Goal: Find specific page/section: Find specific page/section

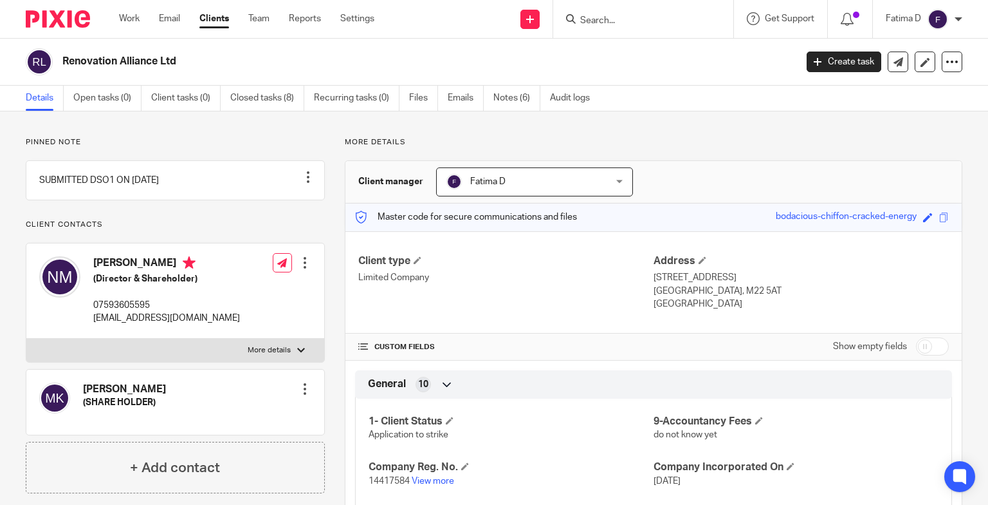
click at [603, 19] on input "Search" at bounding box center [637, 21] width 116 height 12
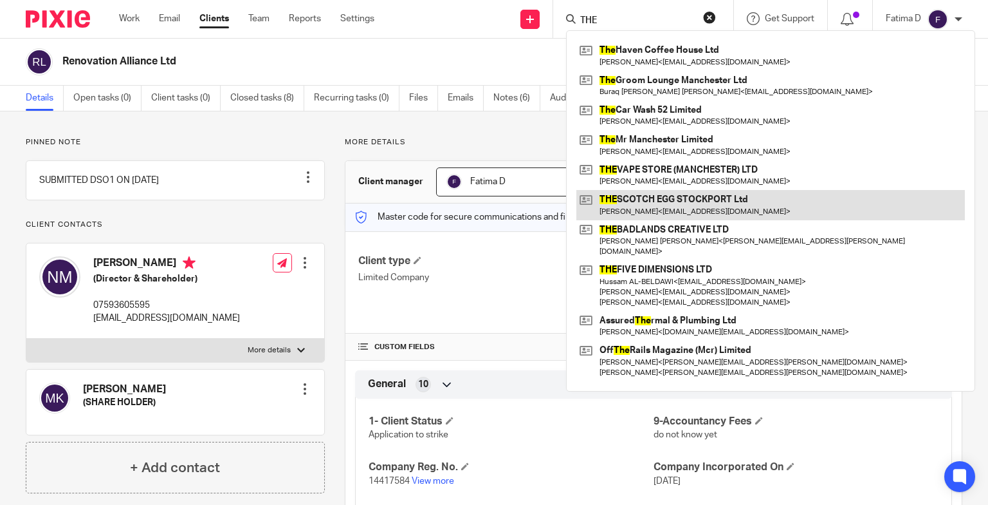
type input "THE"
click at [647, 199] on link at bounding box center [771, 205] width 389 height 30
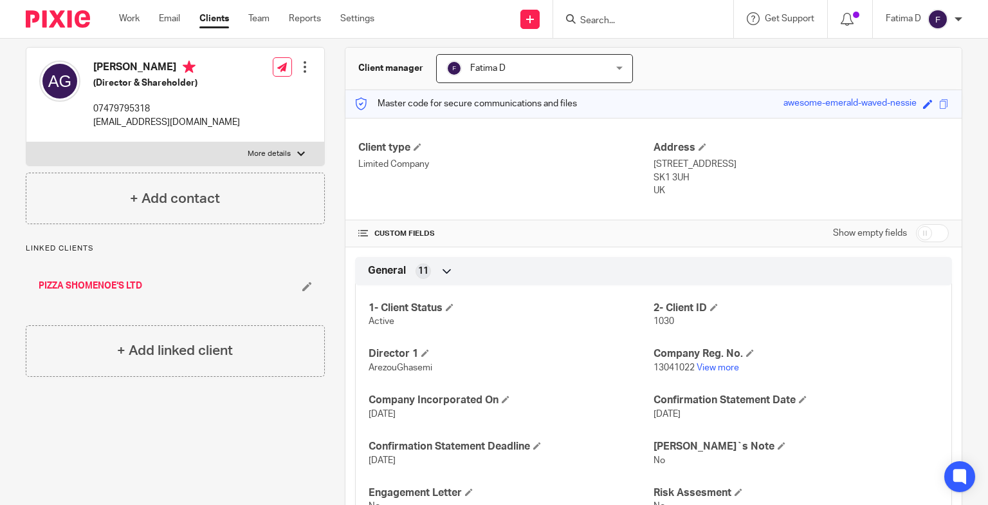
scroll to position [193, 0]
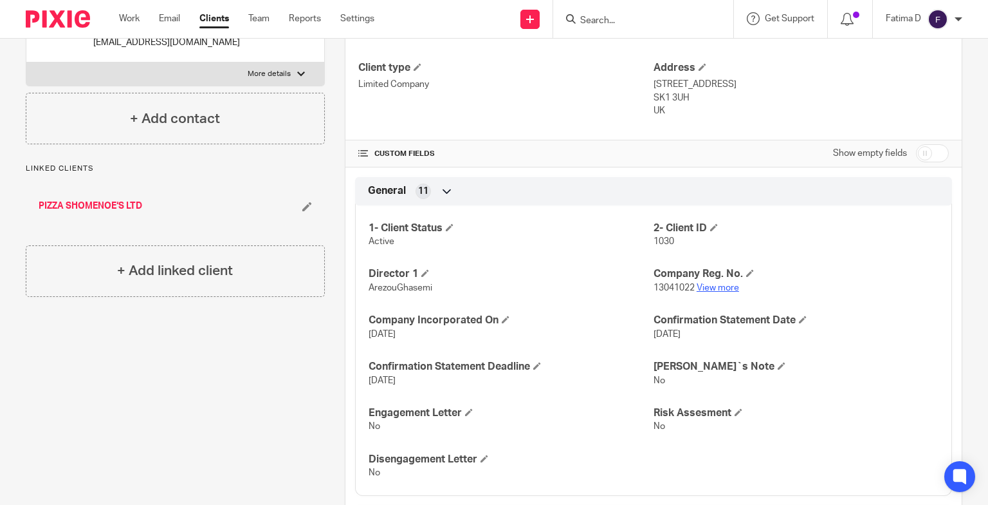
click at [720, 288] on link "View more" at bounding box center [718, 287] width 42 height 9
